Goal: Communication & Community: Answer question/provide support

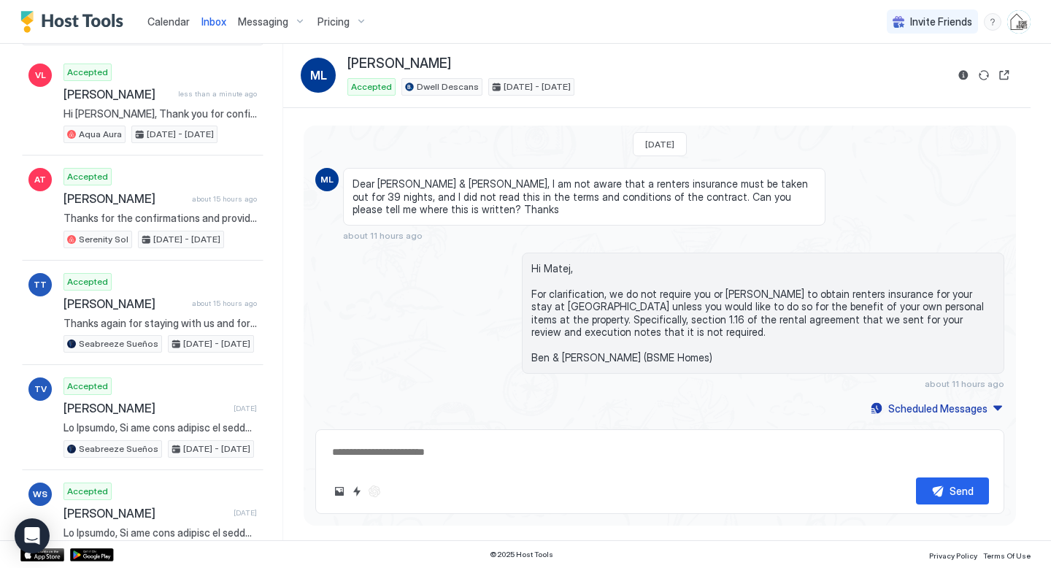
scroll to position [79, 0]
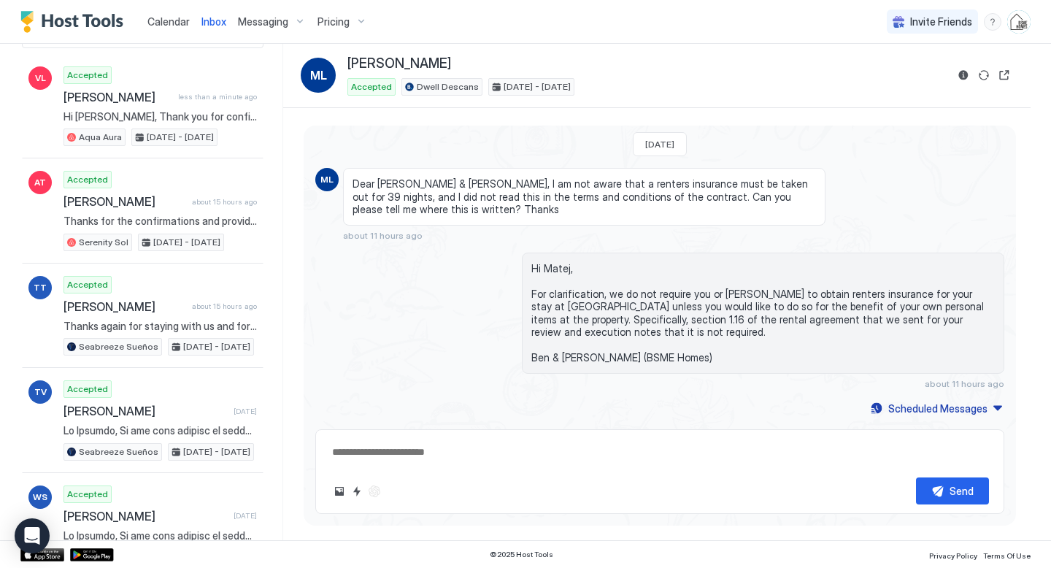
click at [182, 19] on span "Calendar" at bounding box center [168, 21] width 42 height 12
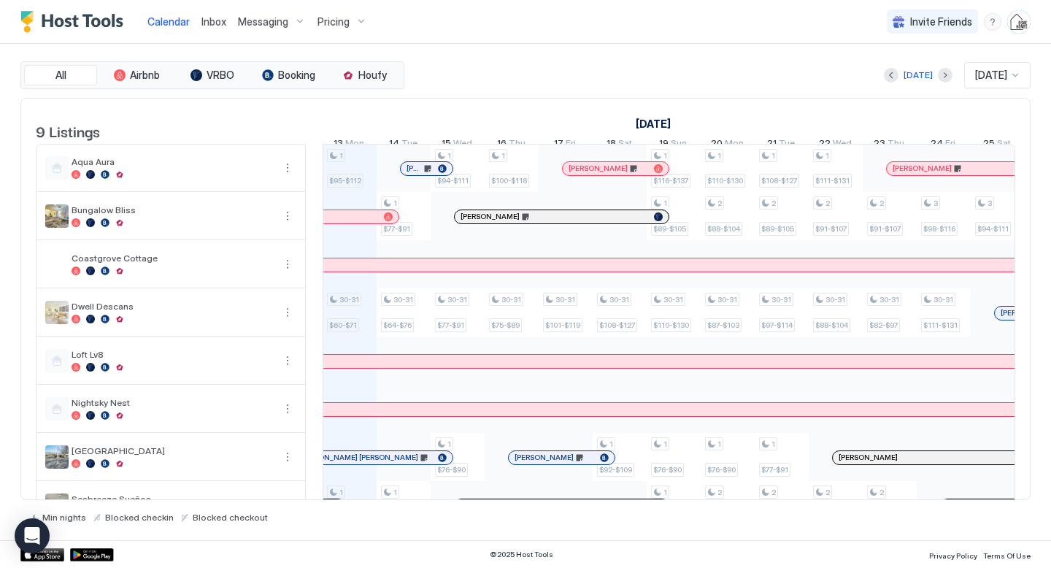
click at [404, 173] on div "[PERSON_NAME]" at bounding box center [427, 168] width 52 height 9
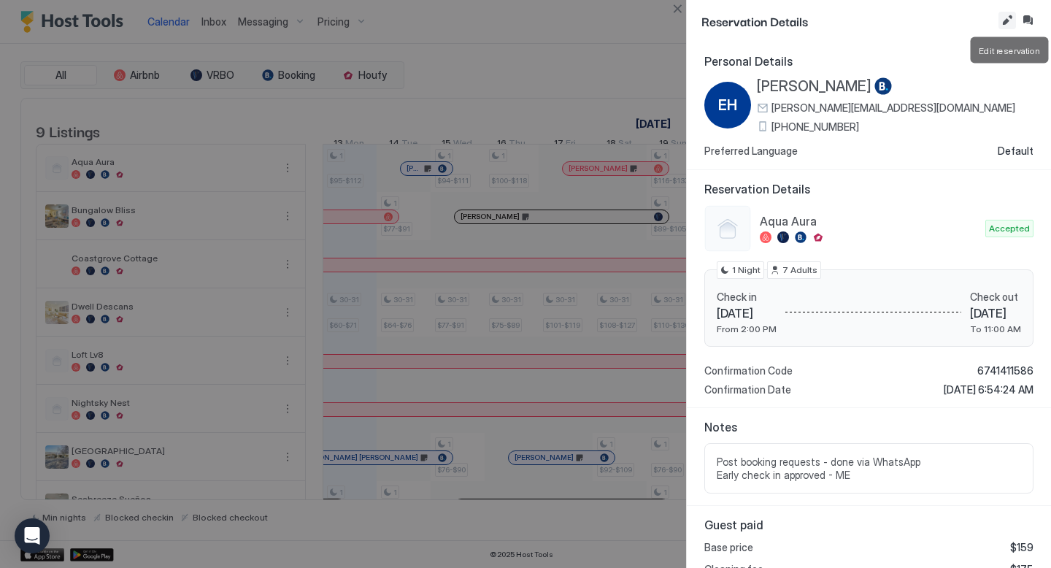
click at [1007, 18] on button "Edit reservation" at bounding box center [1008, 21] width 18 height 18
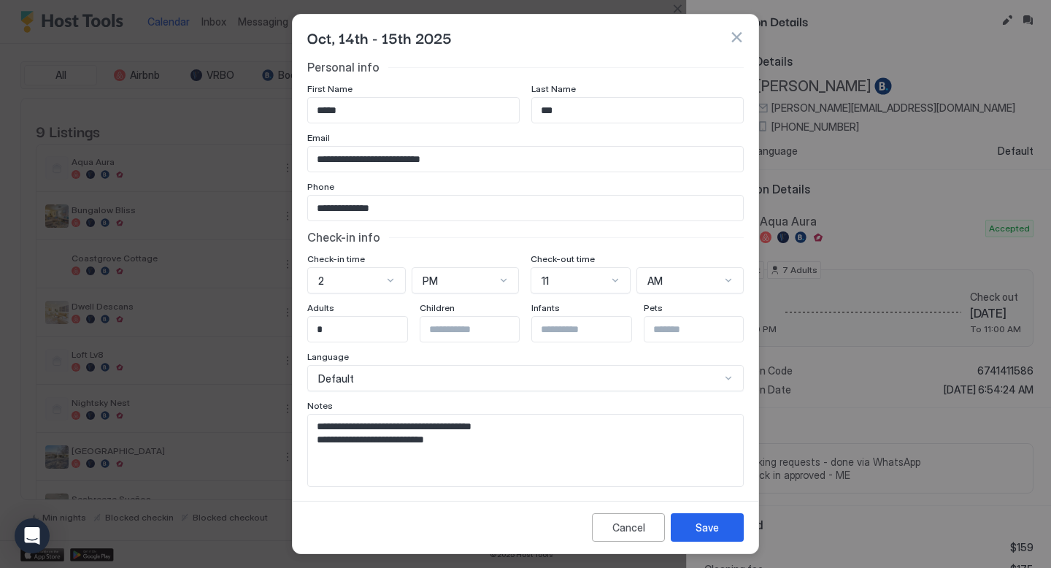
click at [742, 28] on div "Oct, 14th - 15th 2025" at bounding box center [525, 37] width 437 height 22
click at [741, 31] on button "button" at bounding box center [736, 37] width 15 height 15
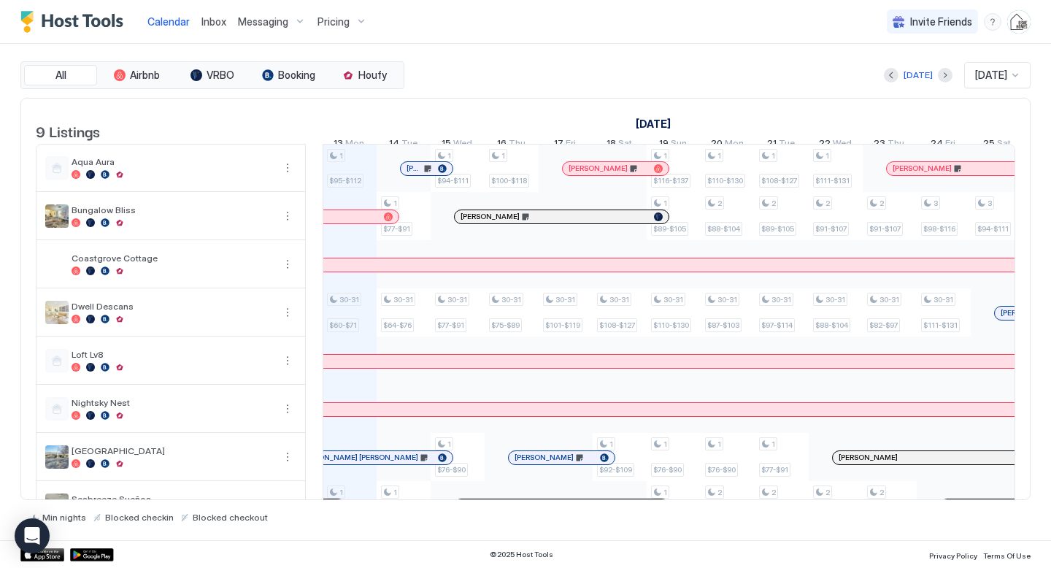
click at [421, 173] on span "[PERSON_NAME]" at bounding box center [414, 168] width 15 height 9
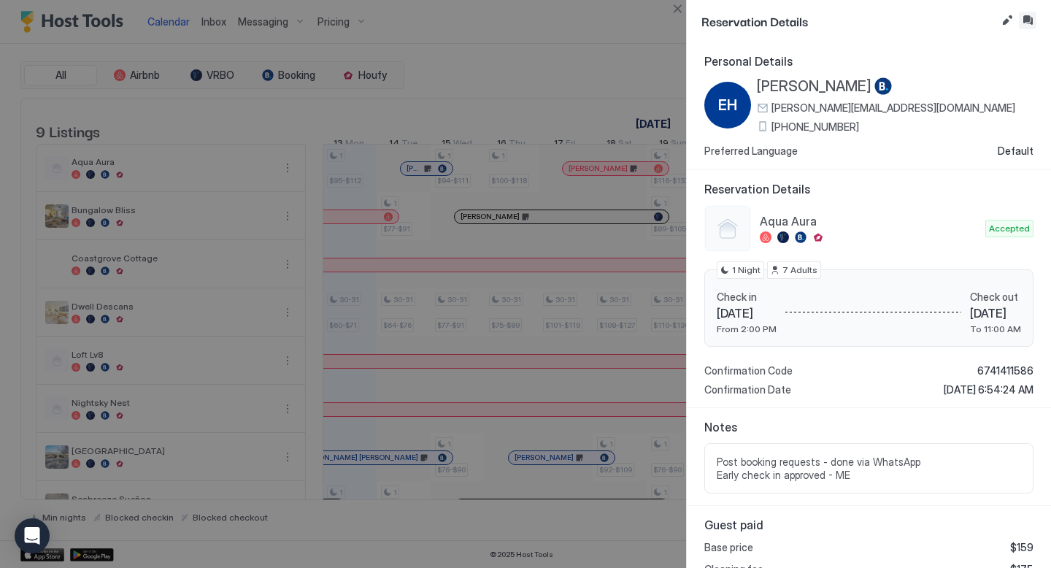
click at [1028, 19] on button "Inbox" at bounding box center [1028, 21] width 18 height 18
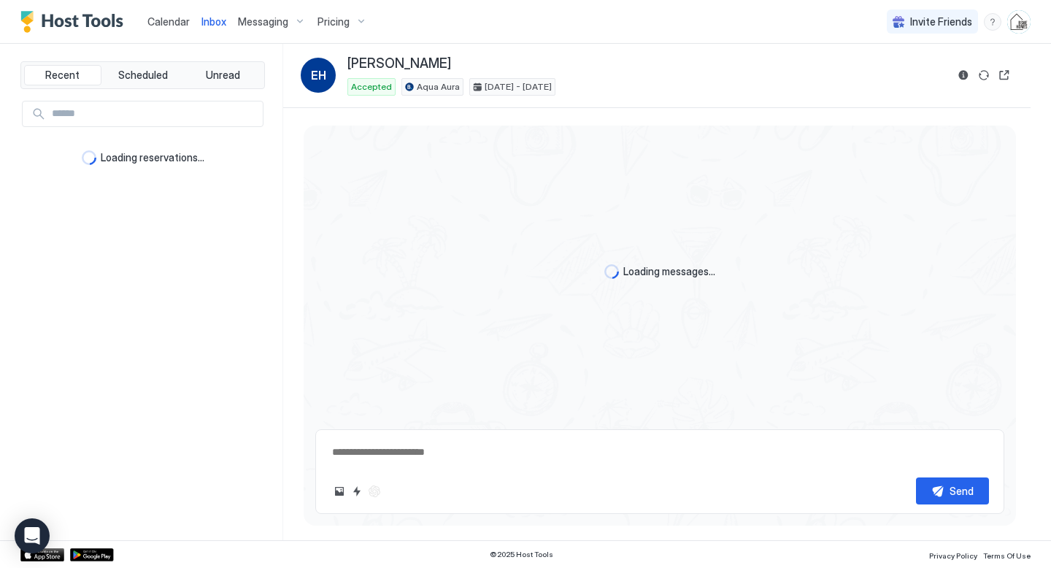
scroll to position [1331, 0]
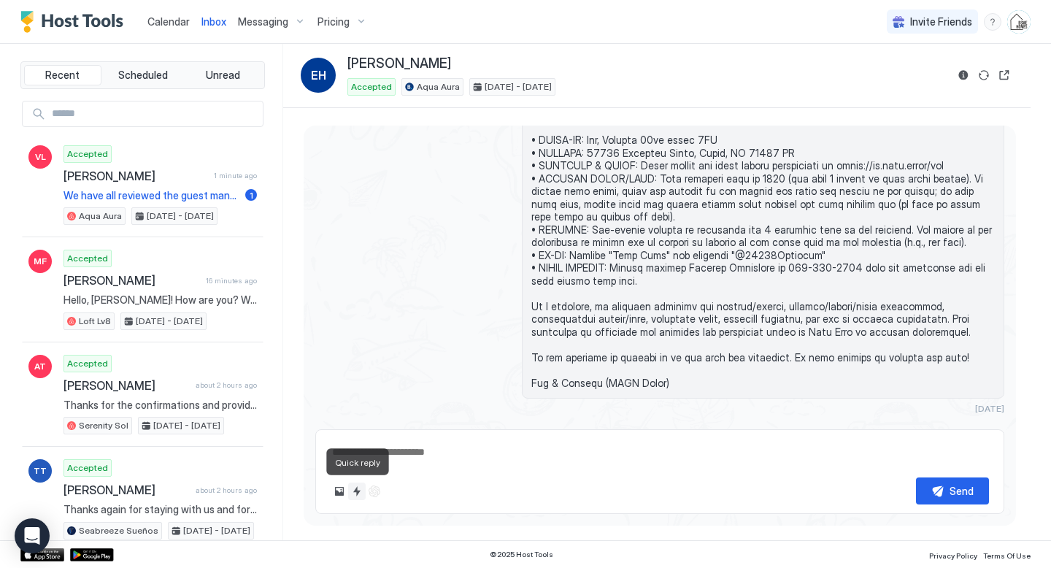
click at [354, 493] on button "Quick reply" at bounding box center [357, 491] width 18 height 18
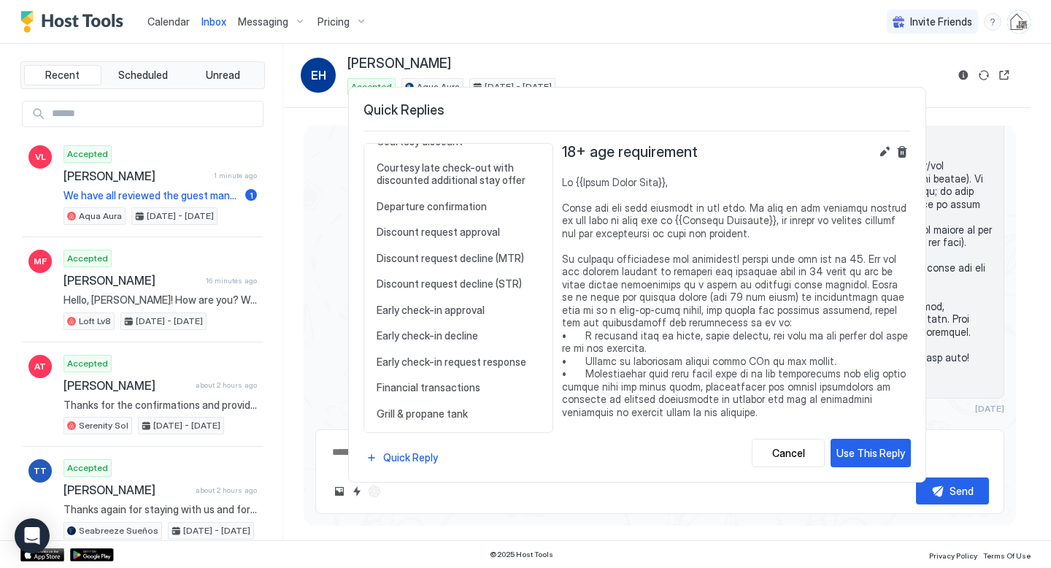
scroll to position [416, 0]
click at [439, 302] on span "Early check-in approval" at bounding box center [459, 308] width 164 height 13
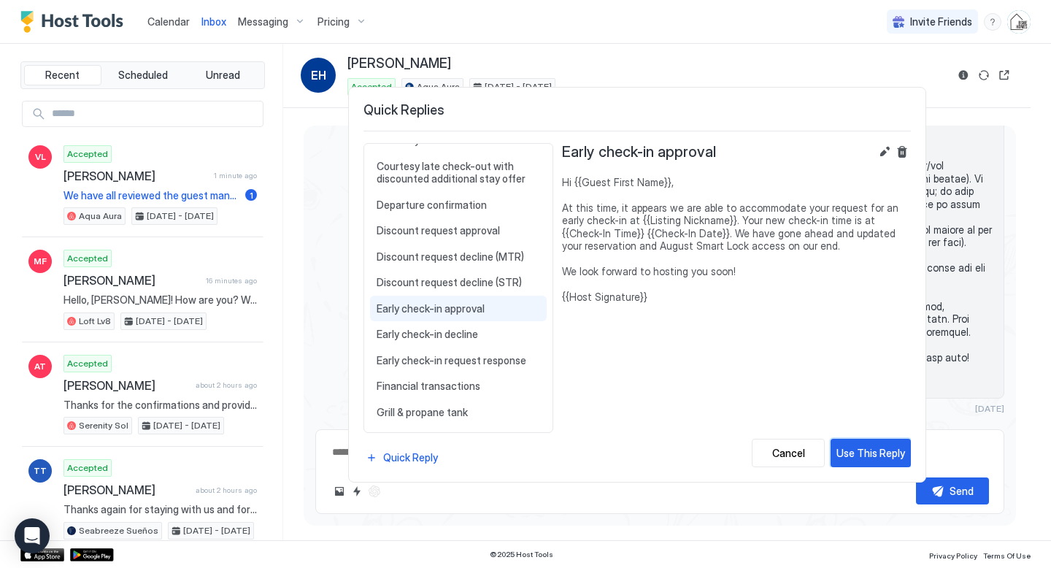
click at [884, 458] on div "Use This Reply" at bounding box center [871, 452] width 69 height 15
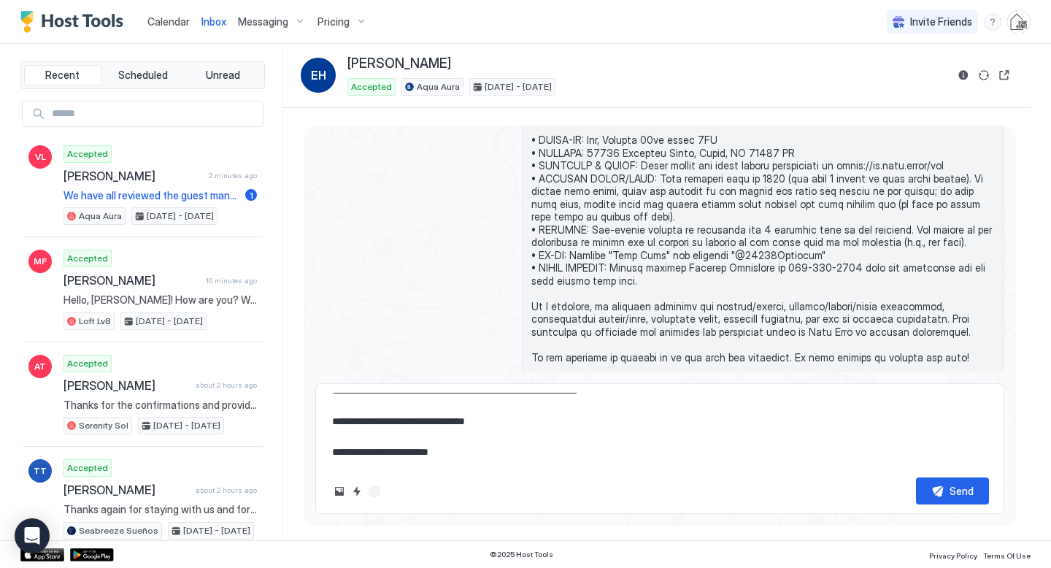
scroll to position [58, 0]
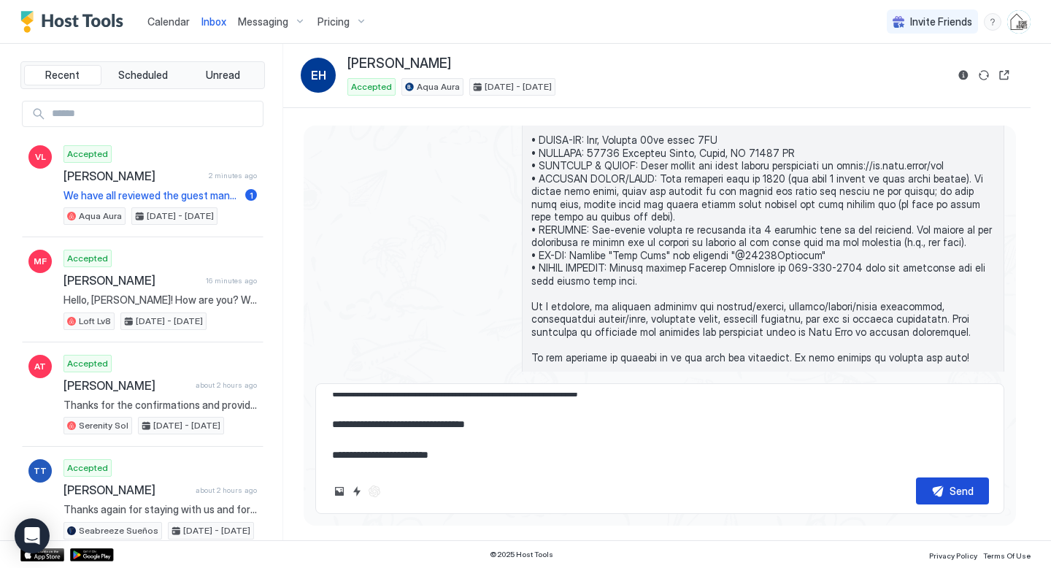
click at [933, 497] on button "Send" at bounding box center [952, 490] width 73 height 27
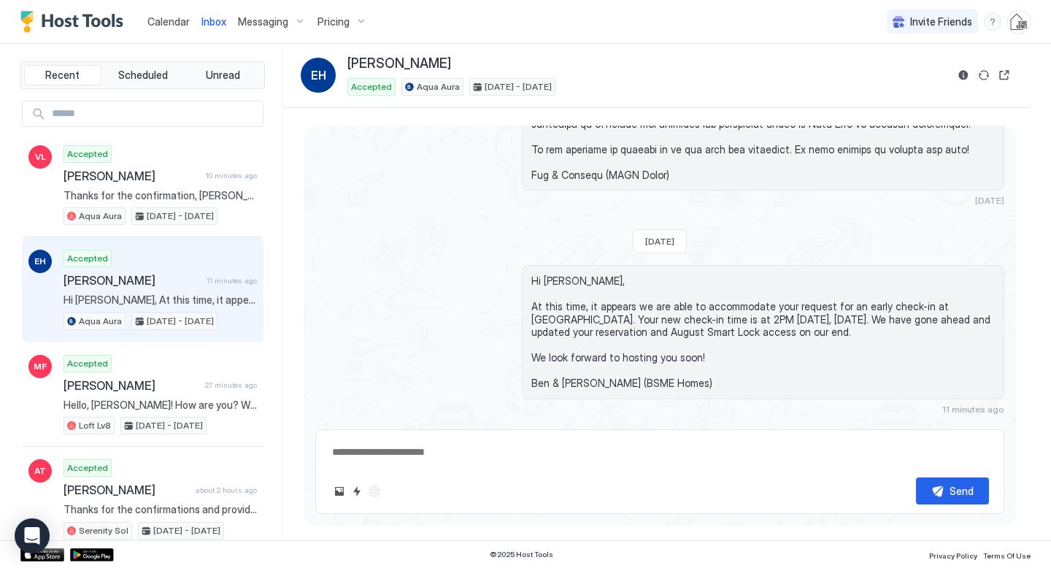
click at [145, 25] on div "Calendar" at bounding box center [169, 21] width 54 height 27
click at [154, 20] on span "Calendar" at bounding box center [168, 21] width 42 height 12
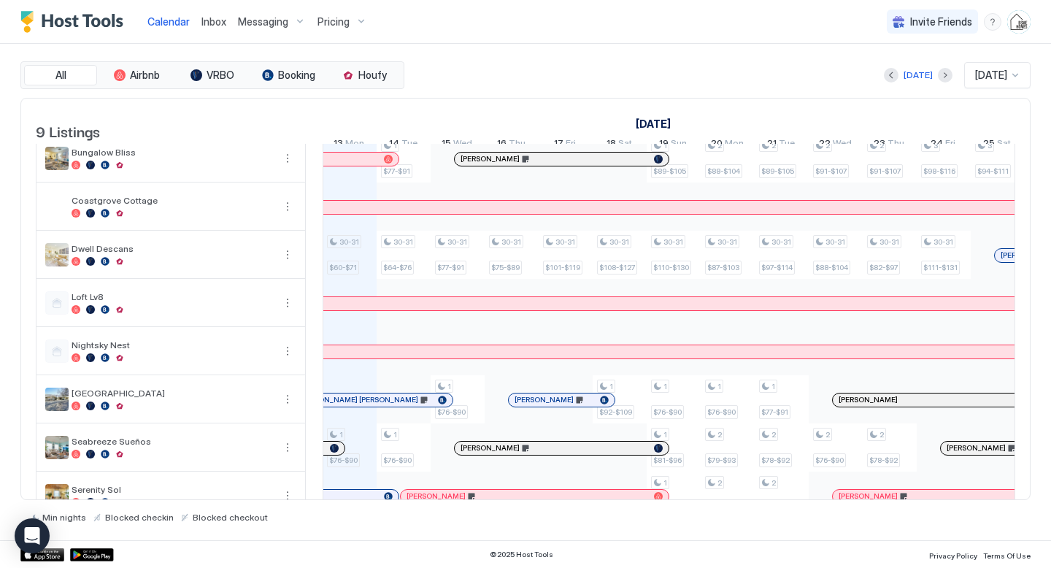
scroll to position [91, 0]
